Goal: Answer question/provide support

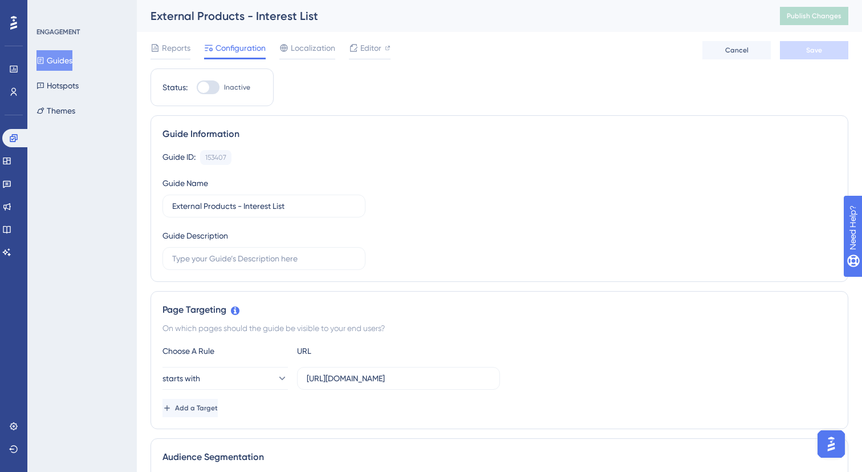
click at [236, 317] on div "Page Targeting On which pages should the guide be visible to your end users? Ch…" at bounding box center [500, 360] width 698 height 138
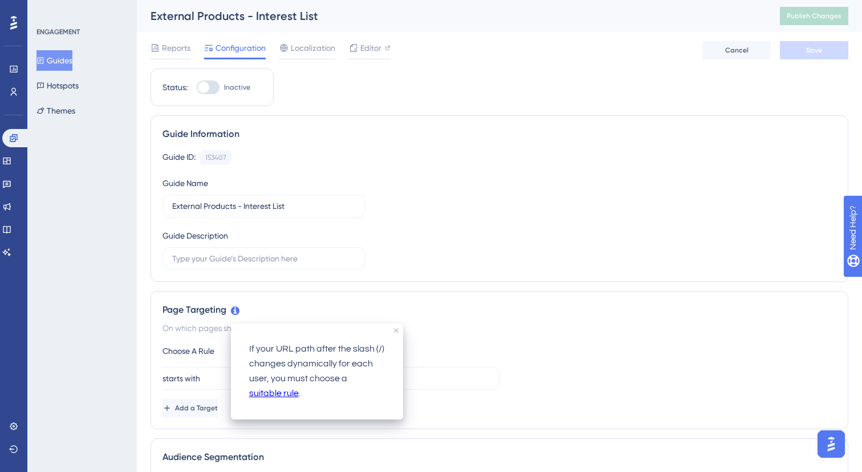
click at [233, 310] on icon at bounding box center [235, 310] width 9 height 9
click at [268, 396] on link "suitable rule" at bounding box center [274, 393] width 50 height 15
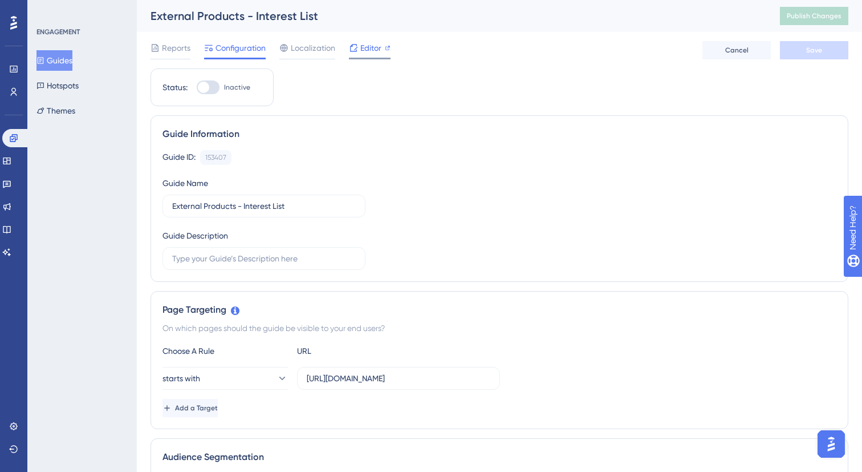
click at [362, 41] on span "Editor" at bounding box center [370, 48] width 21 height 14
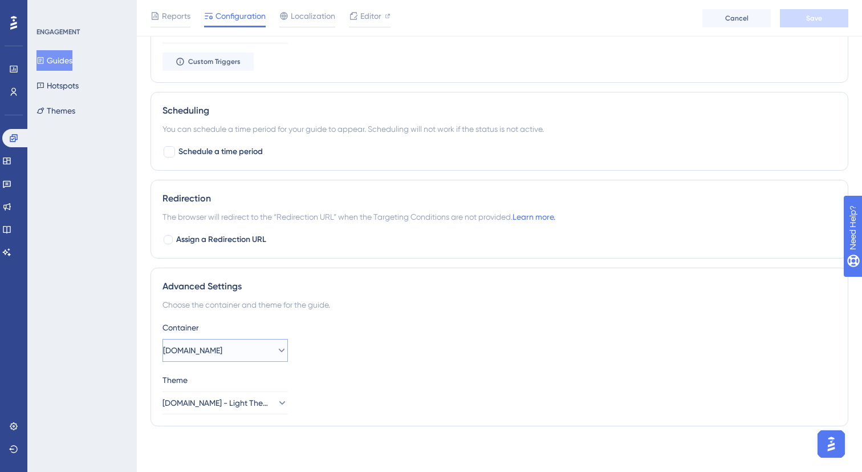
click at [241, 349] on button "Ui.Marketing" at bounding box center [225, 350] width 125 height 23
click at [241, 383] on span "[DOMAIN_NAME] - STG" at bounding box center [211, 385] width 82 height 14
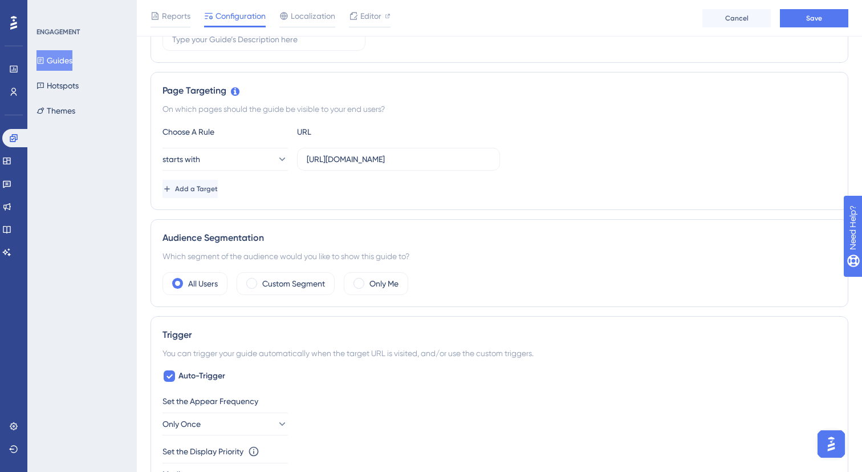
scroll to position [0, 0]
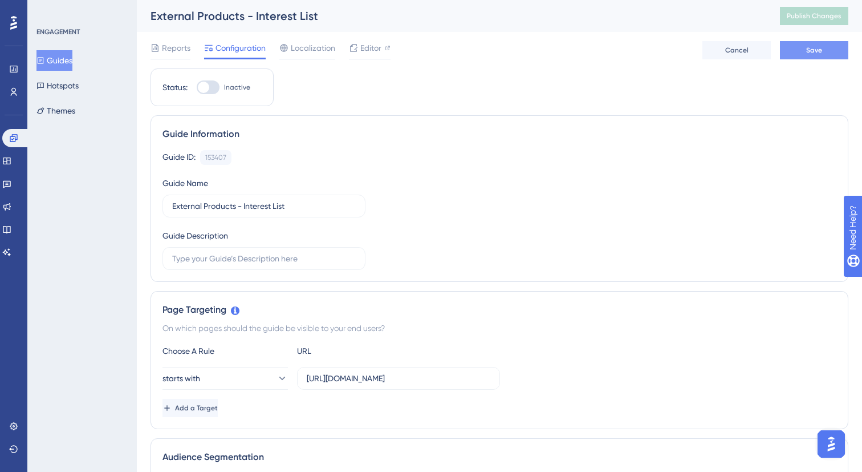
click at [795, 56] on button "Save" at bounding box center [814, 50] width 68 height 18
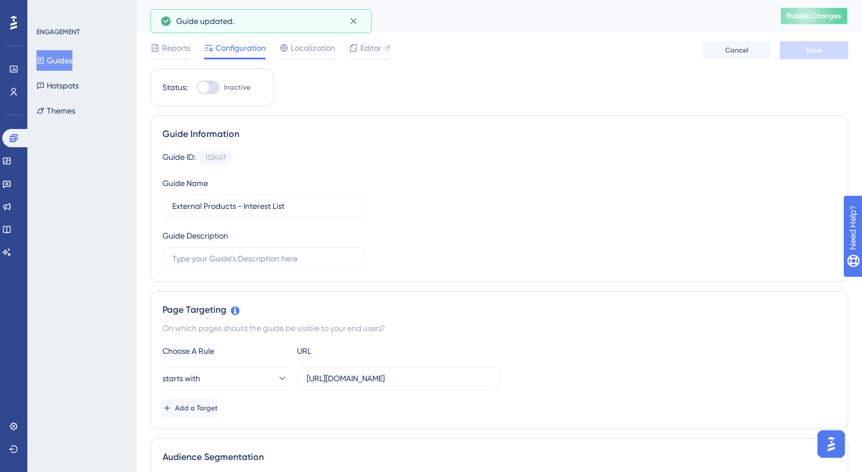
click at [815, 12] on span "Publish Changes" at bounding box center [814, 15] width 55 height 9
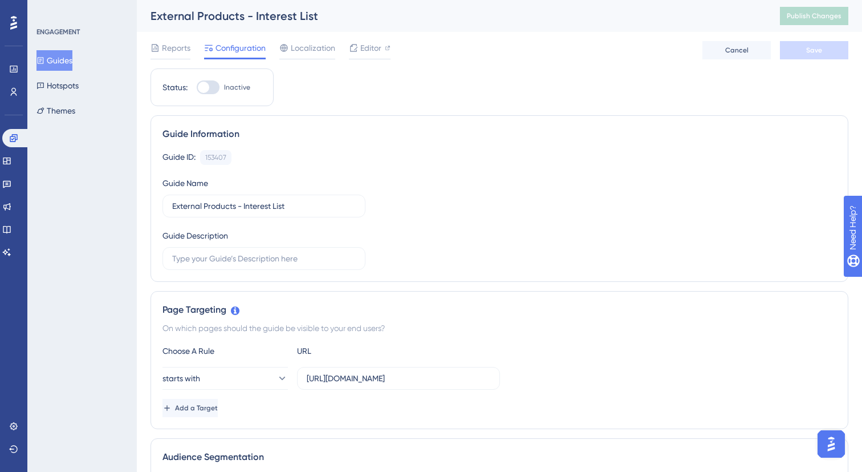
click at [205, 86] on div at bounding box center [203, 87] width 11 height 11
click at [197, 87] on input "Inactive" at bounding box center [196, 87] width 1 height 1
checkbox input "true"
click at [825, 56] on button "Save" at bounding box center [814, 50] width 68 height 18
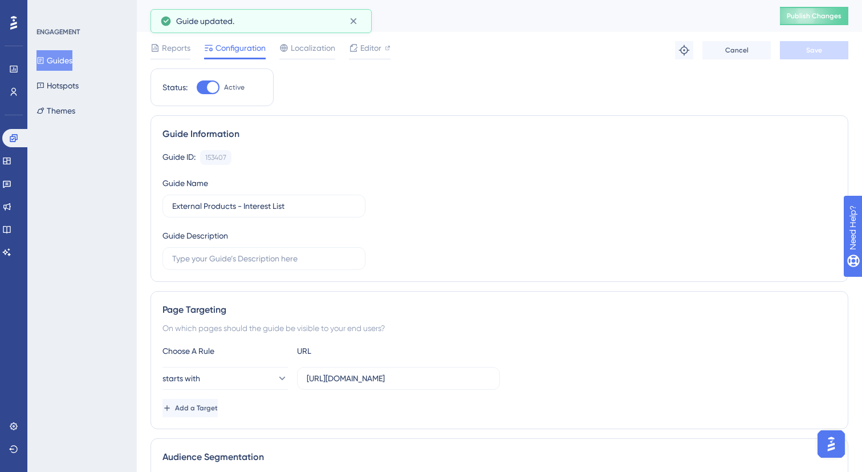
click at [820, 21] on button "Publish Changes" at bounding box center [814, 16] width 68 height 18
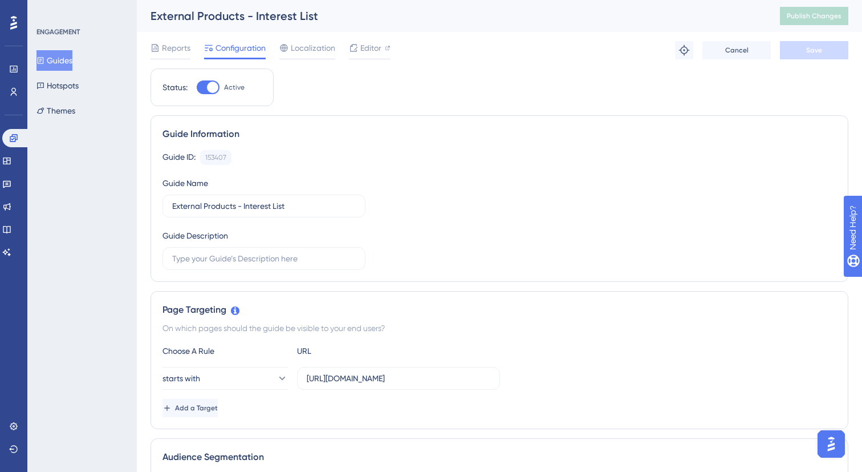
click at [828, 449] on img "Open AI Assistant Launcher" at bounding box center [831, 443] width 21 height 21
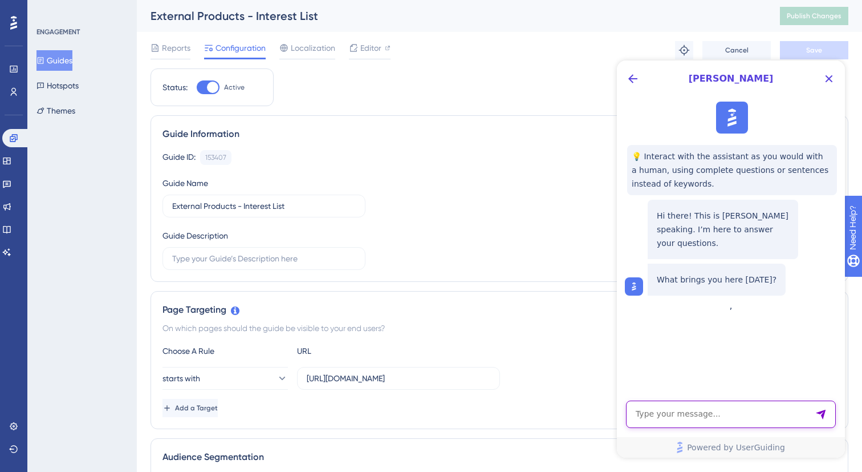
click at [760, 416] on textarea "AI Assistant Text Input" at bounding box center [731, 413] width 210 height 27
click at [720, 410] on textarea "Why isn't this guide (" at bounding box center [731, 413] width 210 height 27
paste textarea "[URL][DOMAIN_NAME]"
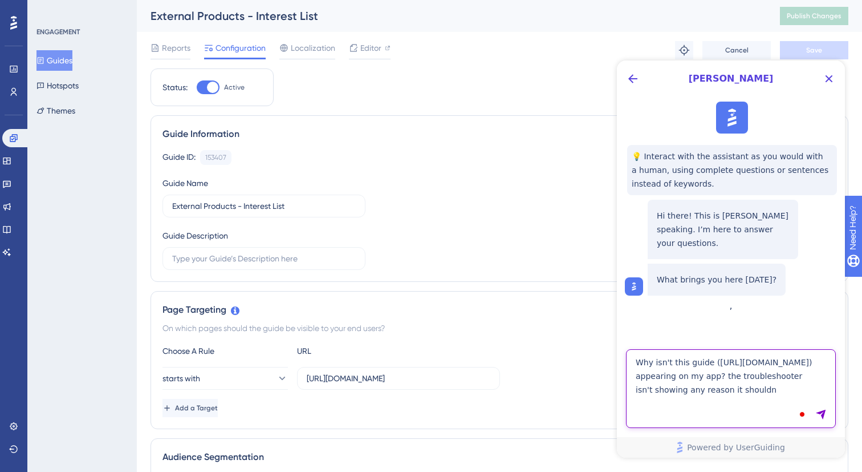
type textarea "Why isn't this guide (https://panel.userguiding.com/guides/configuration/153407…"
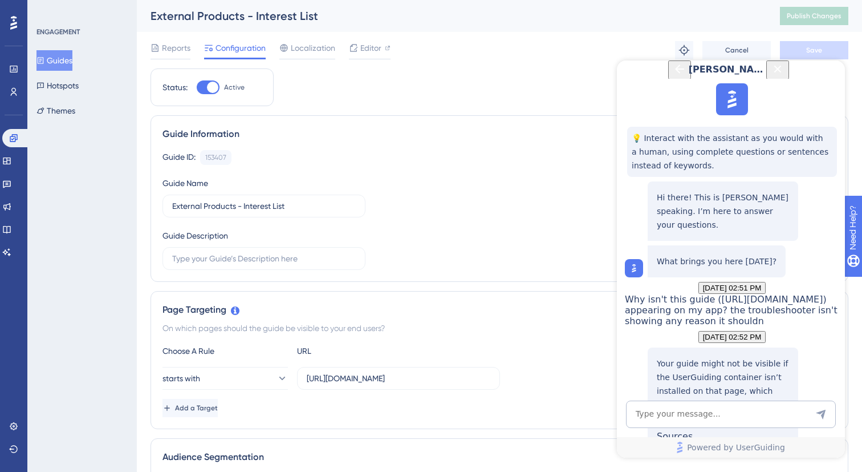
scroll to position [206, 0]
click at [683, 404] on textarea "To enrich screen reader interactions, please activate Accessibility in Grammarl…" at bounding box center [731, 413] width 210 height 27
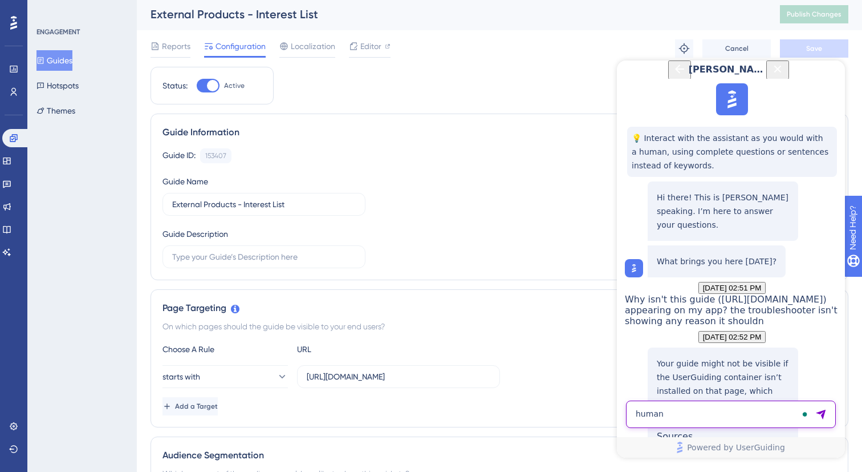
type textarea "human"
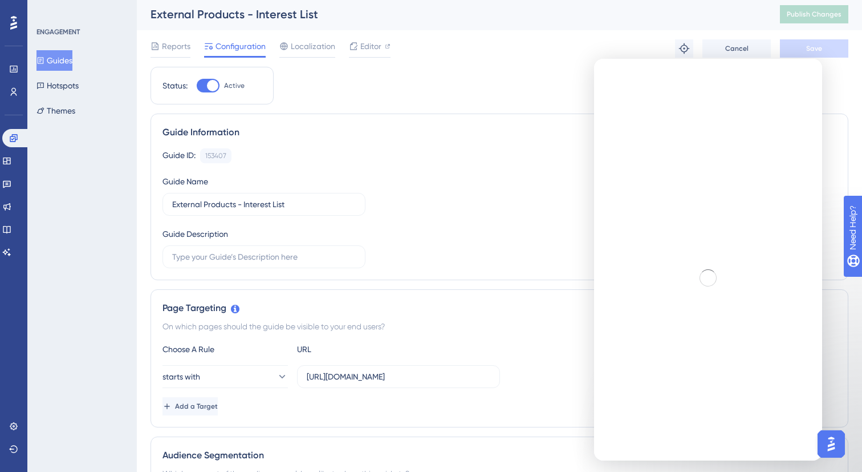
scroll to position [0, 0]
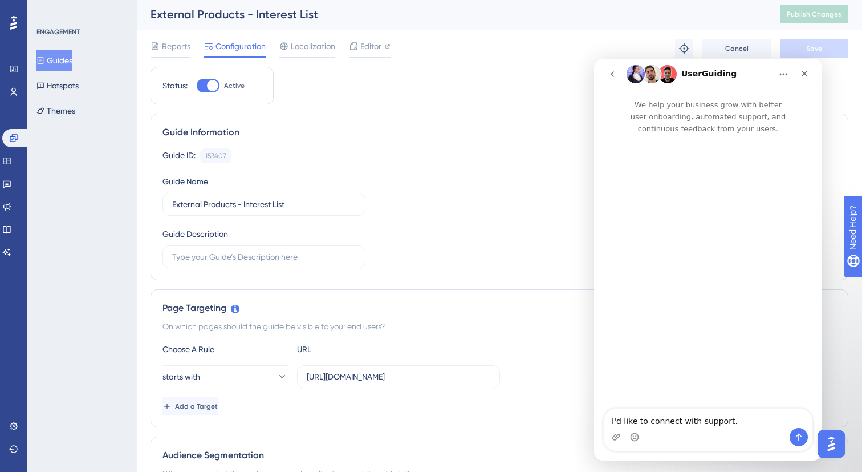
click at [692, 424] on textarea "I'd like to connect with support." at bounding box center [708, 417] width 209 height 19
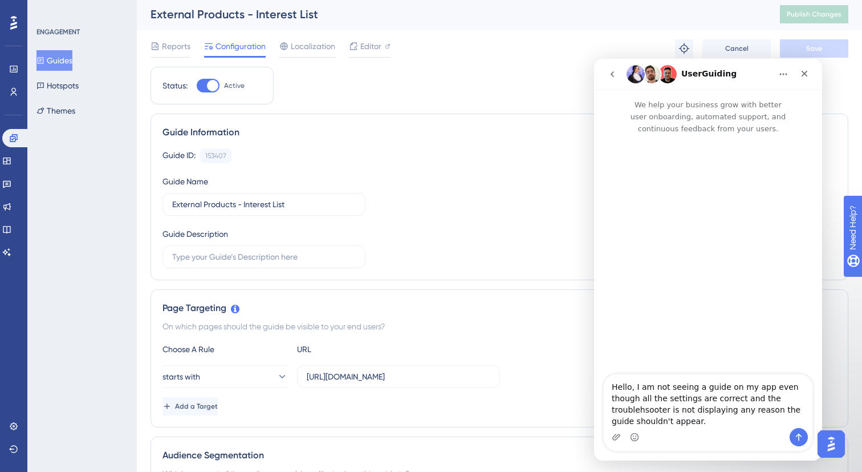
type textarea "Hello, I am not seeing a guide on my app even though all the settings are corre…"
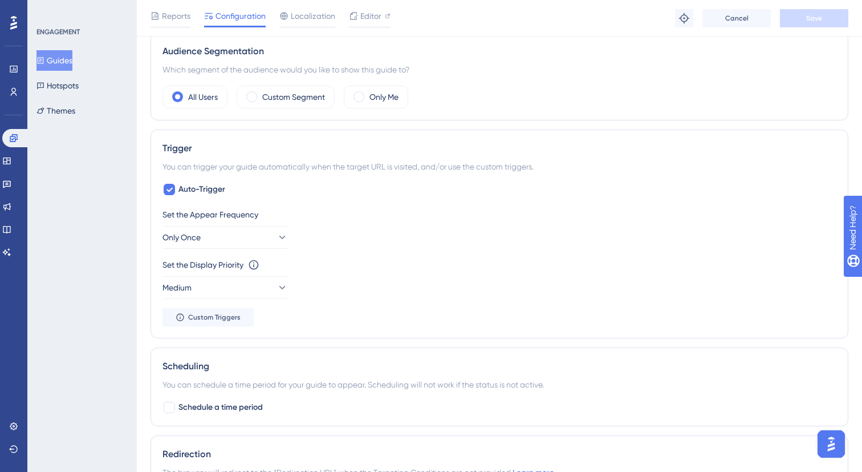
scroll to position [418, 0]
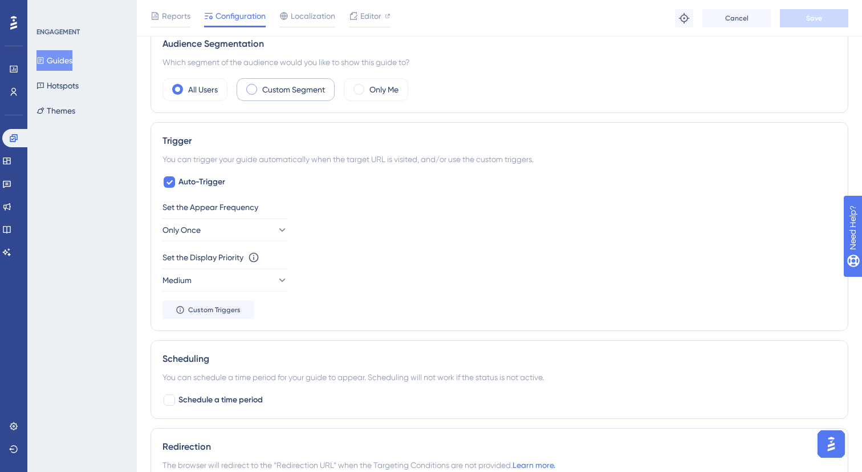
click at [264, 97] on div "Custom Segment" at bounding box center [286, 89] width 98 height 23
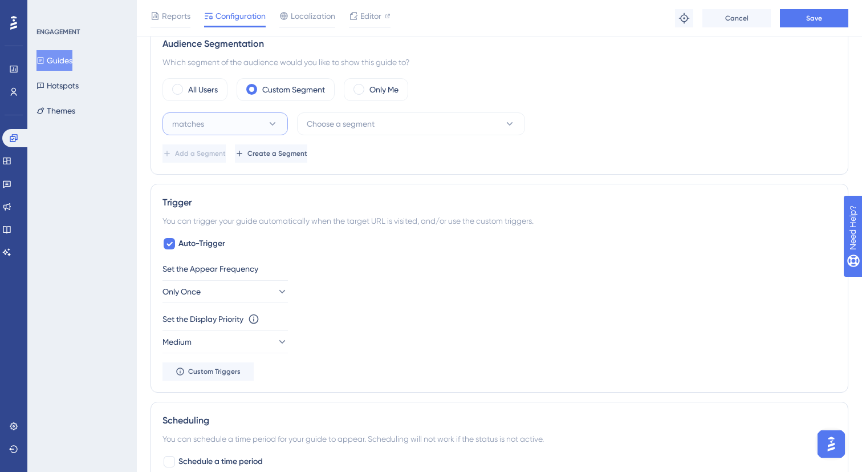
click at [205, 125] on button "matches" at bounding box center [225, 123] width 125 height 23
click at [388, 346] on div "Set the Display Priority This option will set the display priority between auto…" at bounding box center [500, 332] width 674 height 41
click at [273, 304] on div "Set the Appear Frequency Only Once Set the Display Priority This option will se…" at bounding box center [500, 321] width 674 height 119
click at [264, 297] on button "Only Once" at bounding box center [225, 291] width 125 height 23
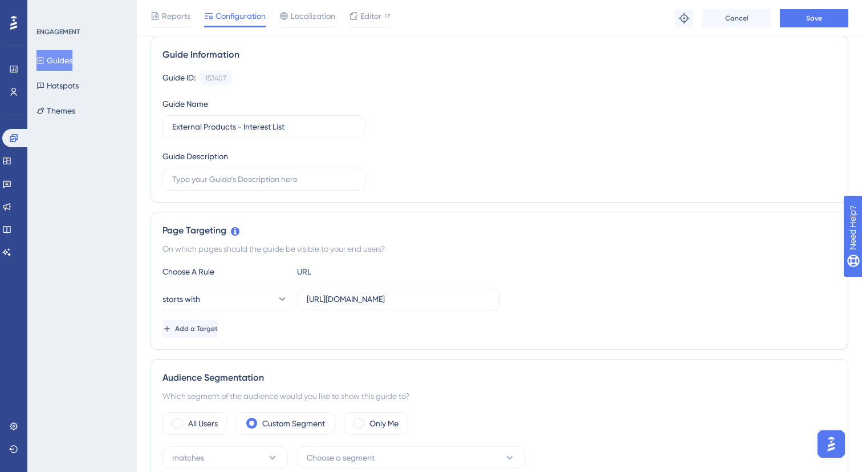
scroll to position [372, 0]
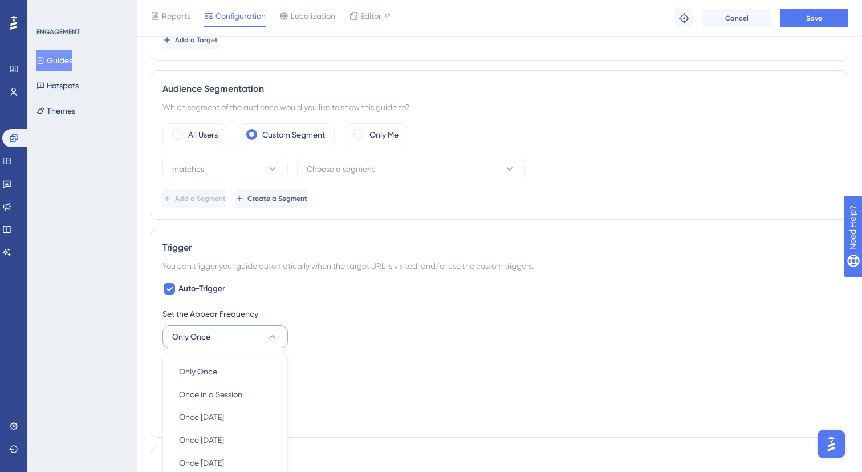
click at [336, 324] on div "Set the Appear Frequency Only Once Only Once Only Once Once in a Session Once i…" at bounding box center [500, 327] width 674 height 41
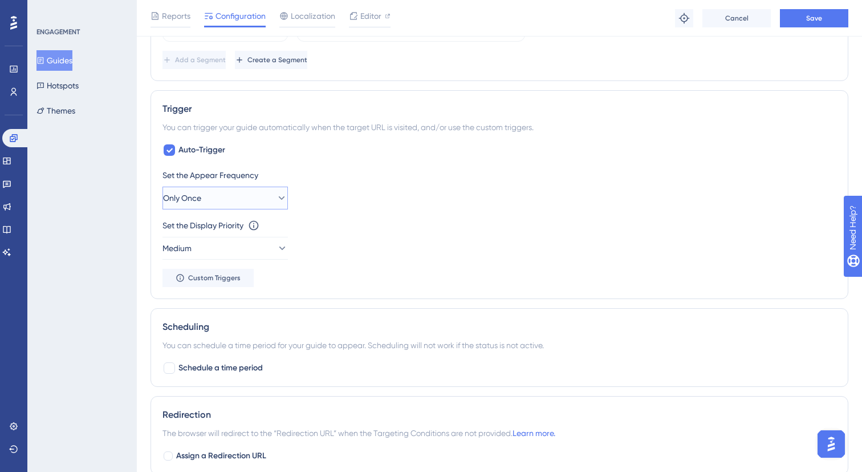
click at [193, 198] on span "Only Once" at bounding box center [182, 198] width 38 height 14
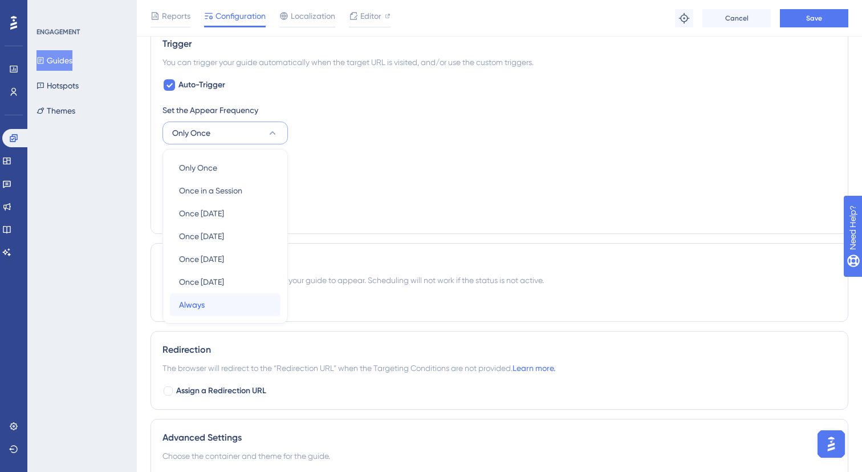
click at [195, 308] on span "Always" at bounding box center [192, 305] width 26 height 14
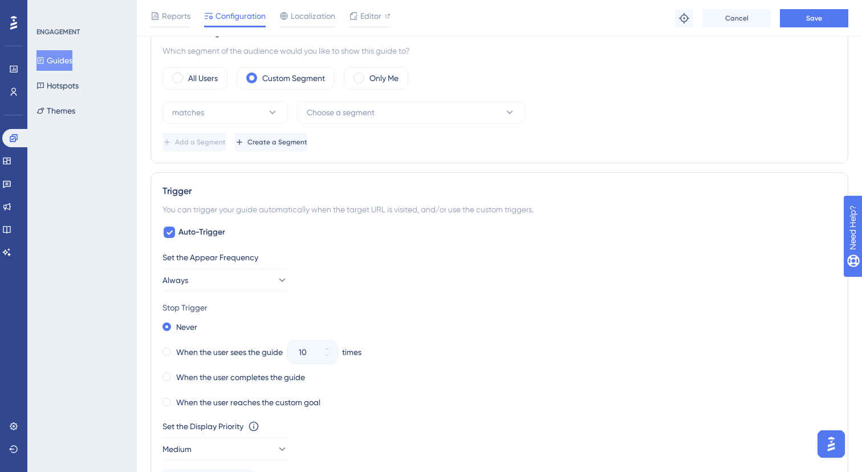
scroll to position [196, 0]
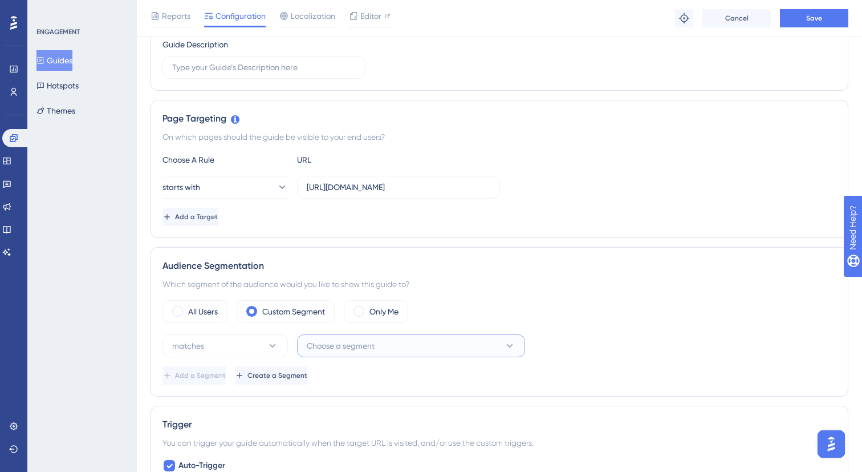
click at [342, 349] on span "Choose a segment" at bounding box center [341, 346] width 68 height 14
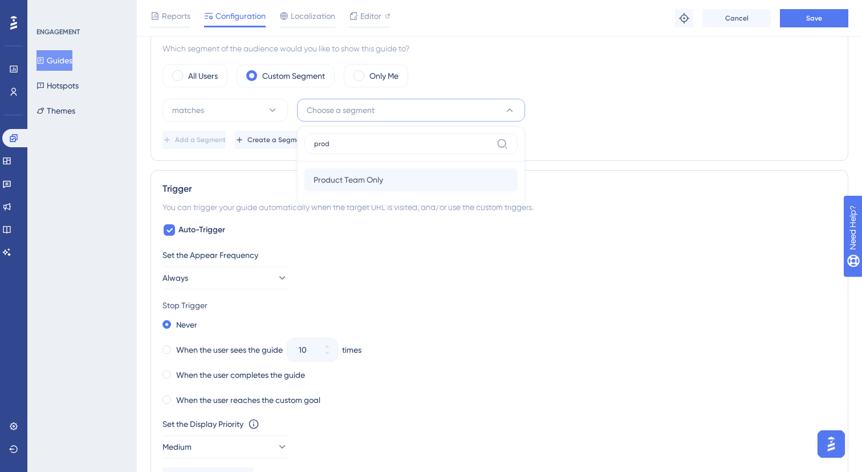
type input "prod"
click at [385, 170] on div "Product Team Only Product Team Only" at bounding box center [411, 179] width 195 height 23
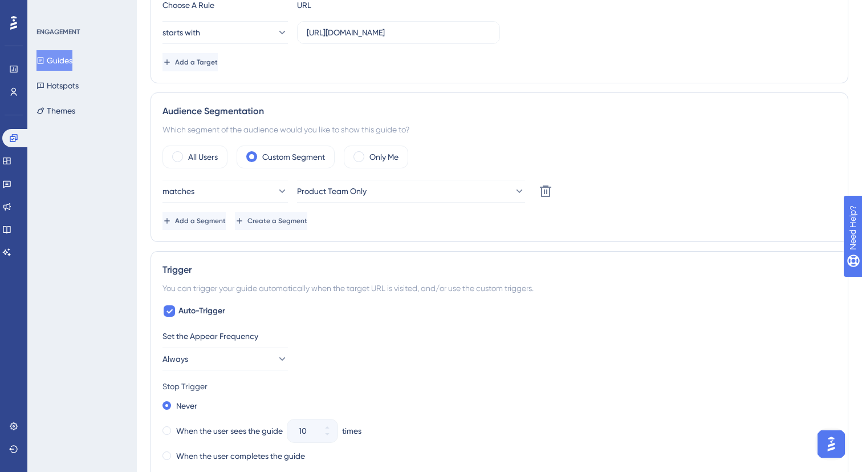
scroll to position [21, 0]
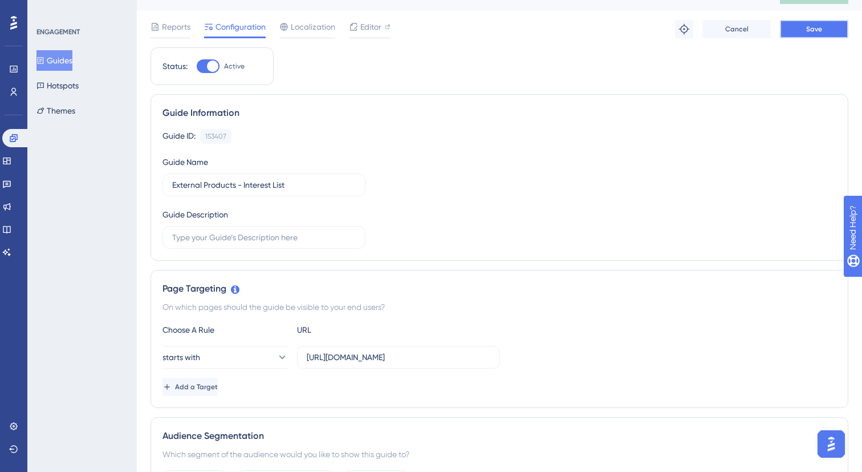
click at [803, 30] on button "Save" at bounding box center [814, 29] width 68 height 18
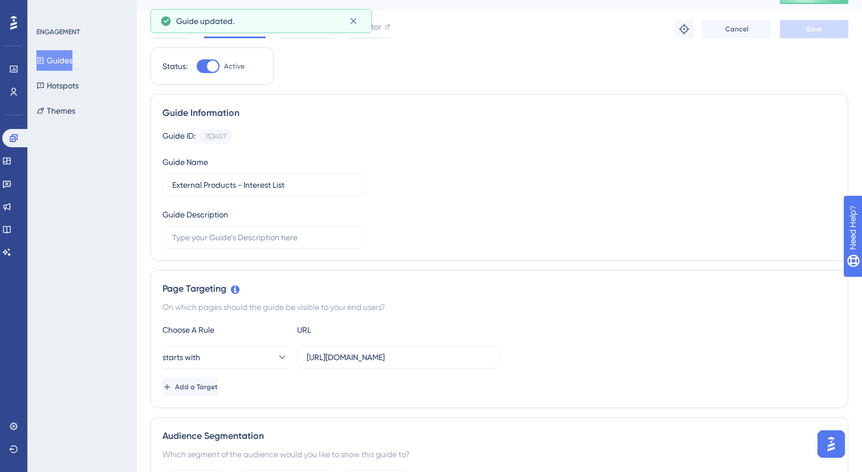
scroll to position [0, 0]
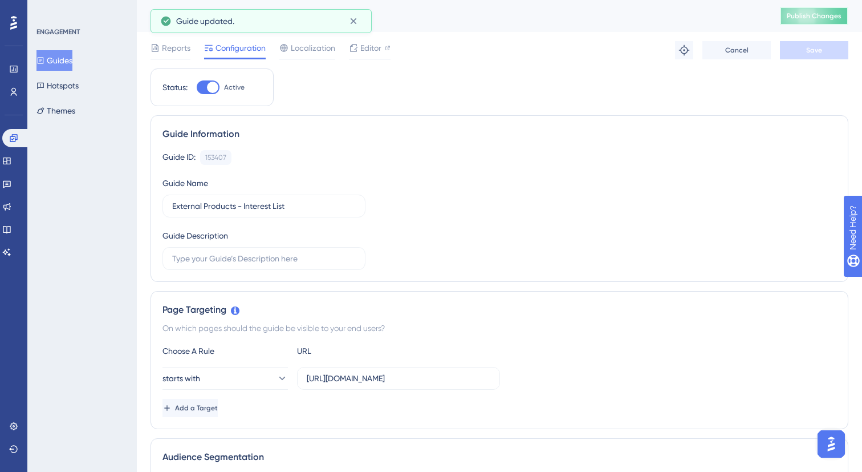
click at [805, 9] on button "Publish Changes" at bounding box center [814, 16] width 68 height 18
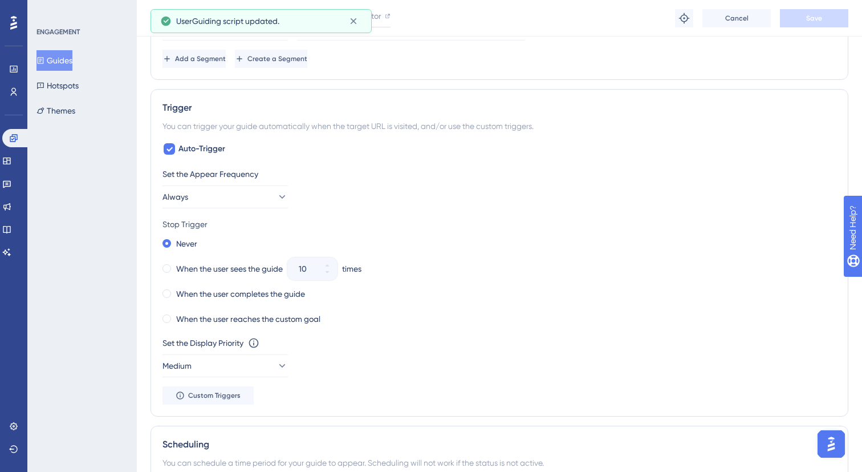
scroll to position [846, 0]
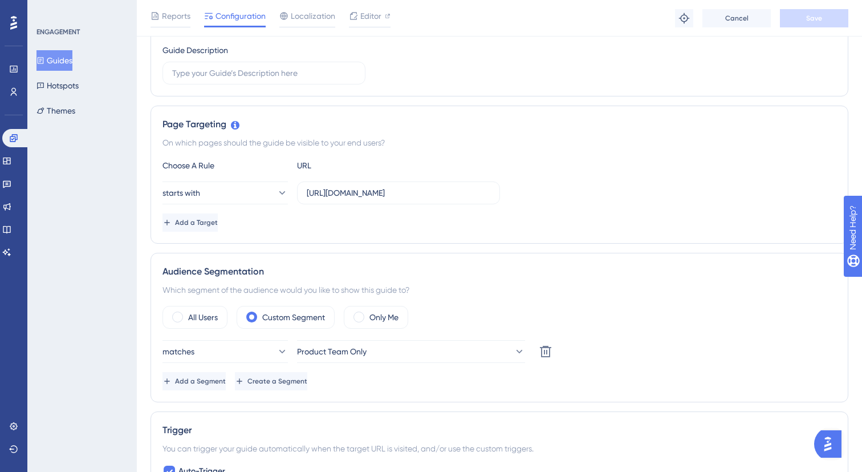
scroll to position [191, 0]
click at [398, 198] on label "https://stg.ui.marketing/campaign-hub/new-proposal/product/" at bounding box center [398, 192] width 203 height 23
click at [398, 198] on input "https://stg.ui.marketing/campaign-hub/new-proposal/product/" at bounding box center [399, 192] width 184 height 13
click at [398, 198] on label "https://stg.ui.marketing/campaign-hub/new-proposal/product/" at bounding box center [398, 192] width 203 height 23
click at [398, 198] on input "https://stg.ui.marketing/campaign-hub/new-proposal/product/" at bounding box center [399, 192] width 184 height 13
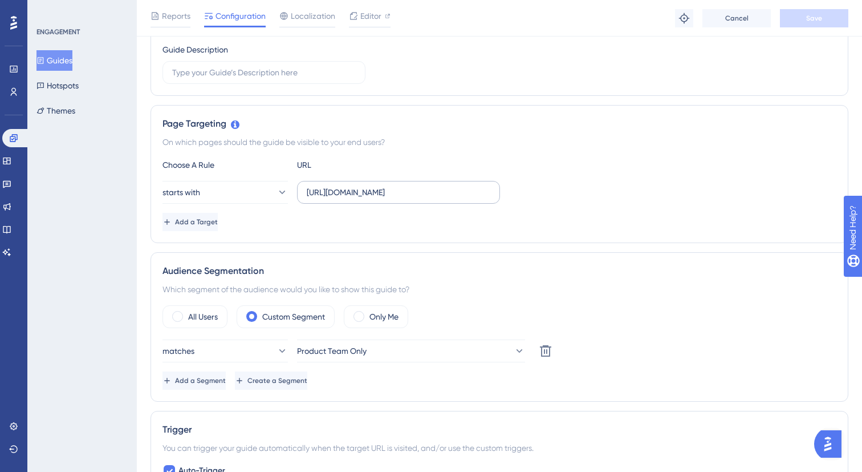
scroll to position [0, 0]
click at [398, 198] on label "[URL][DOMAIN_NAME]" at bounding box center [398, 192] width 203 height 23
click at [398, 198] on input "[URL][DOMAIN_NAME]" at bounding box center [399, 192] width 184 height 13
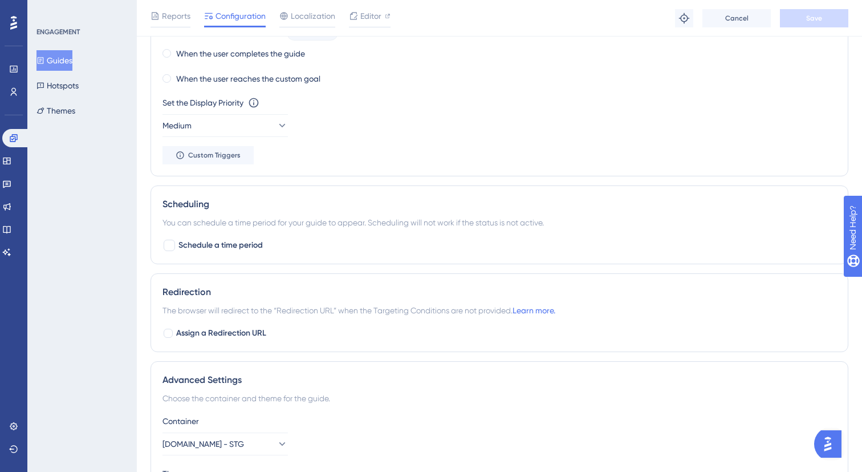
scroll to position [846, 0]
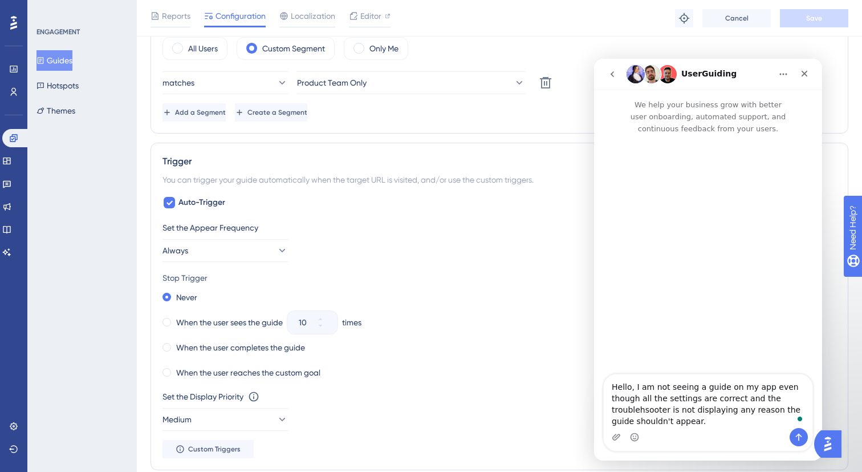
scroll to position [846, 0]
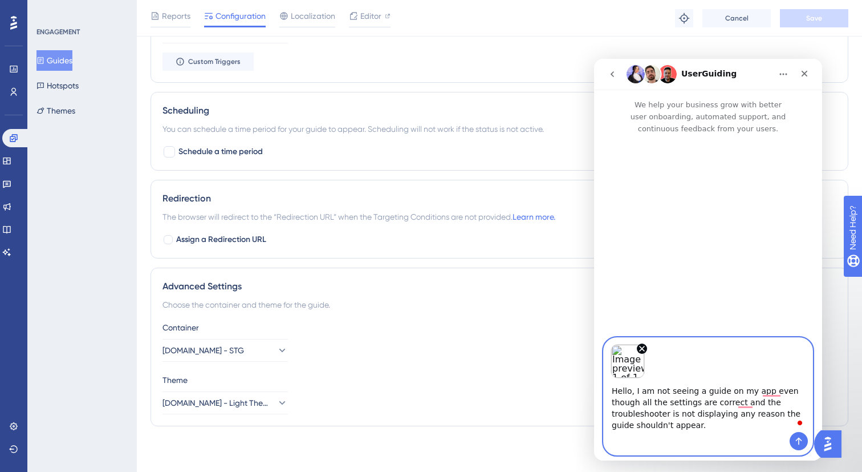
click at [695, 426] on textarea "Hello, I am not seeing a guide on my app even though all the settings are corre…" at bounding box center [708, 405] width 209 height 54
paste textarea "[URL][DOMAIN_NAME]"
type textarea "Hello, I am not seeing a guide on my app even though all the settings are corre…"
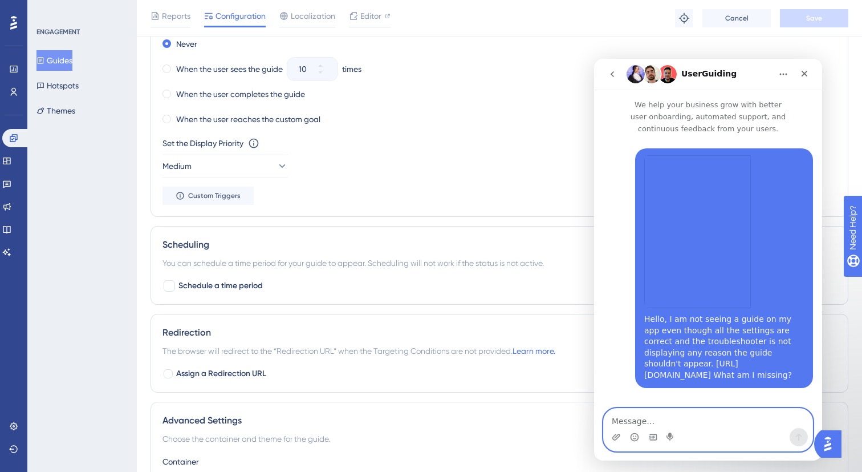
scroll to position [684, 0]
